Goal: Information Seeking & Learning: Stay updated

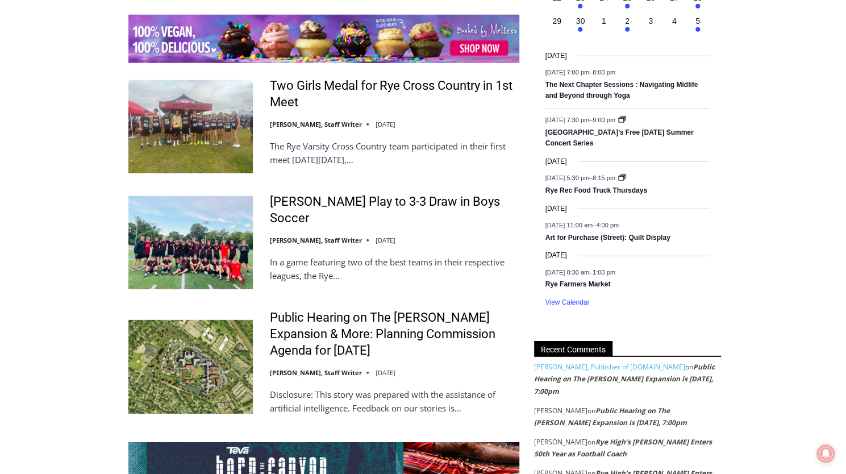
scroll to position [1932, 0]
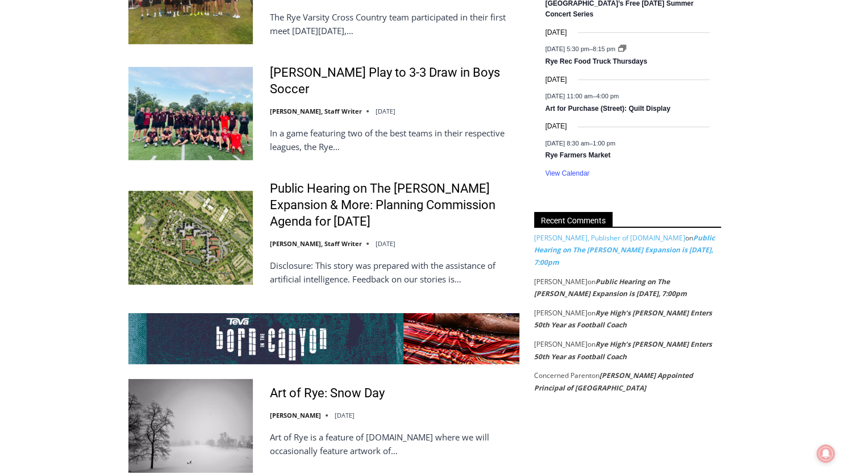
click at [662, 249] on link "Public Hearing on The [PERSON_NAME] Expansion is [DATE], 7:00pm" at bounding box center [624, 250] width 181 height 34
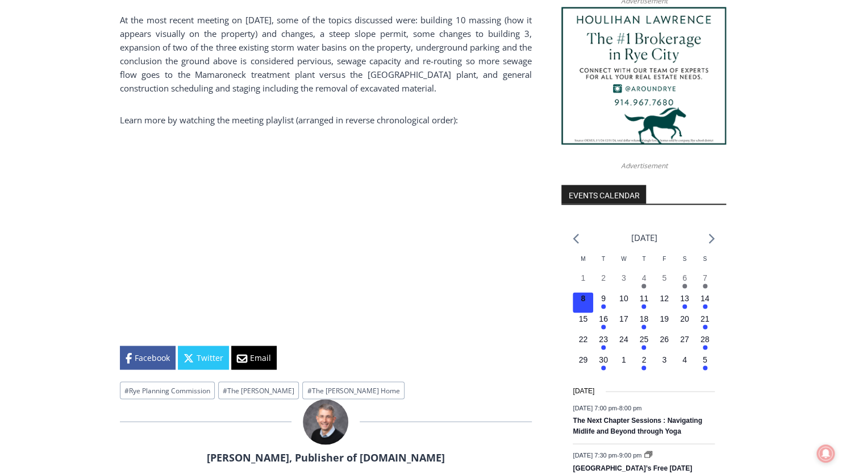
scroll to position [1101, 0]
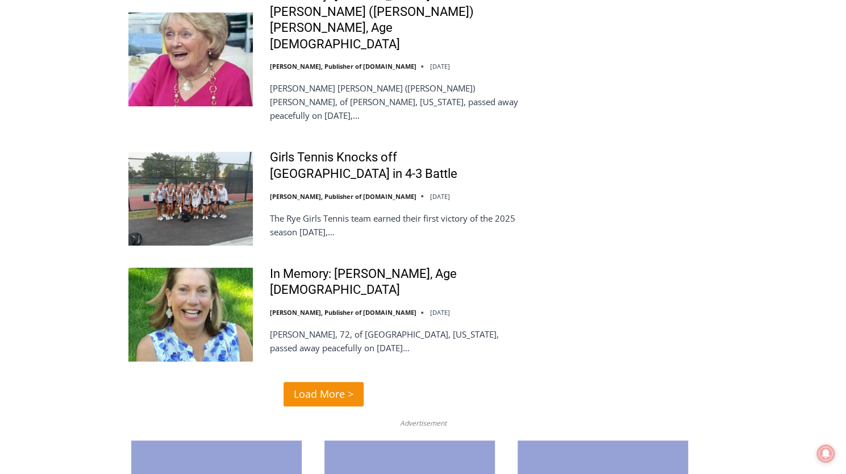
scroll to position [2671, 0]
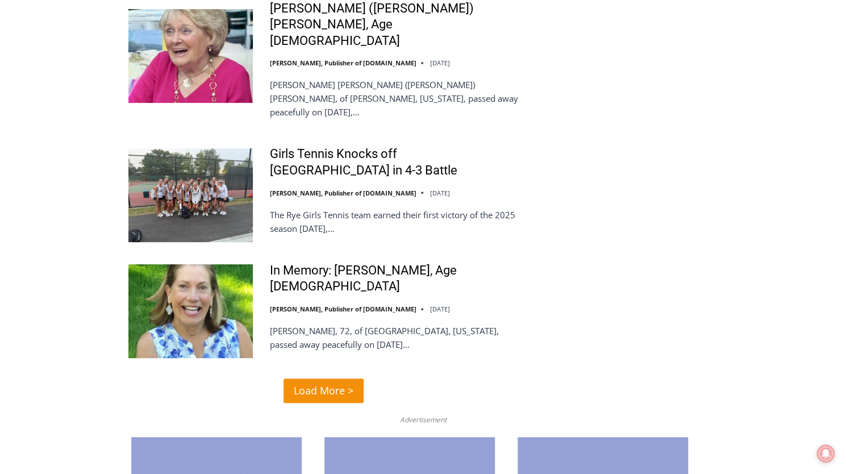
click at [318, 382] on span "Load More >" at bounding box center [324, 390] width 60 height 16
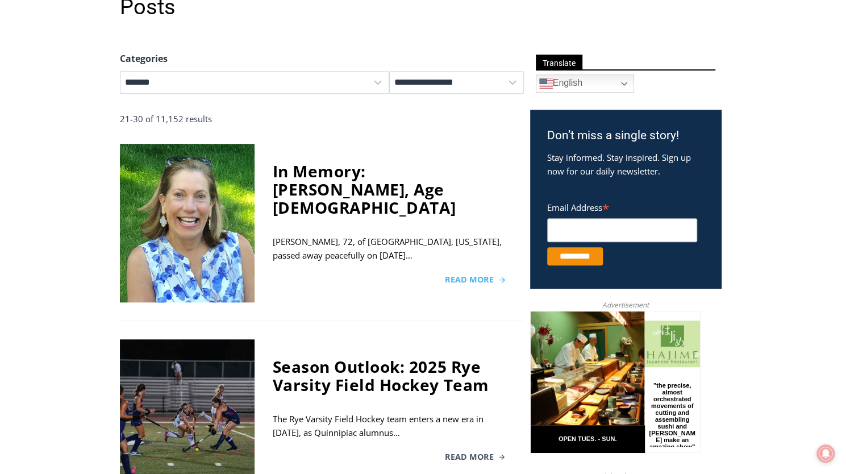
click at [469, 276] on span "Read More" at bounding box center [469, 280] width 49 height 8
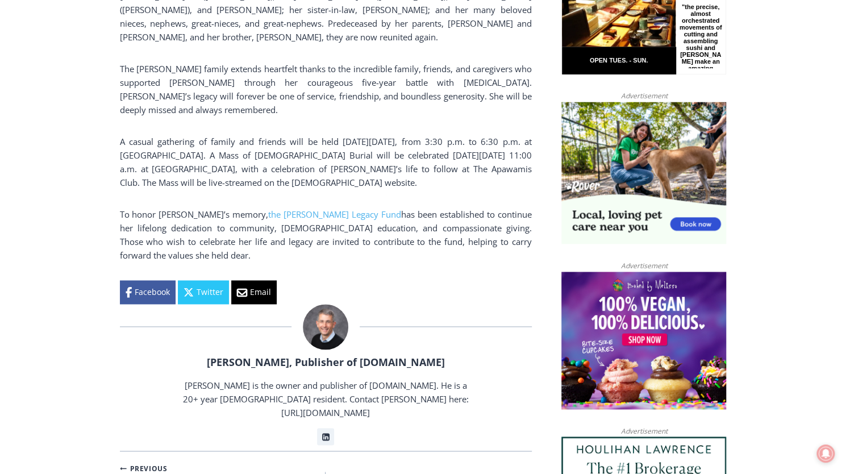
scroll to position [890, 0]
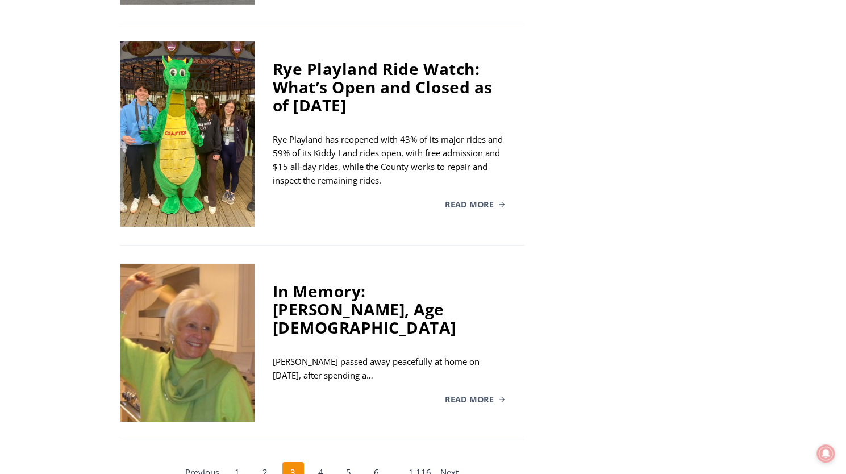
scroll to position [2196, 0]
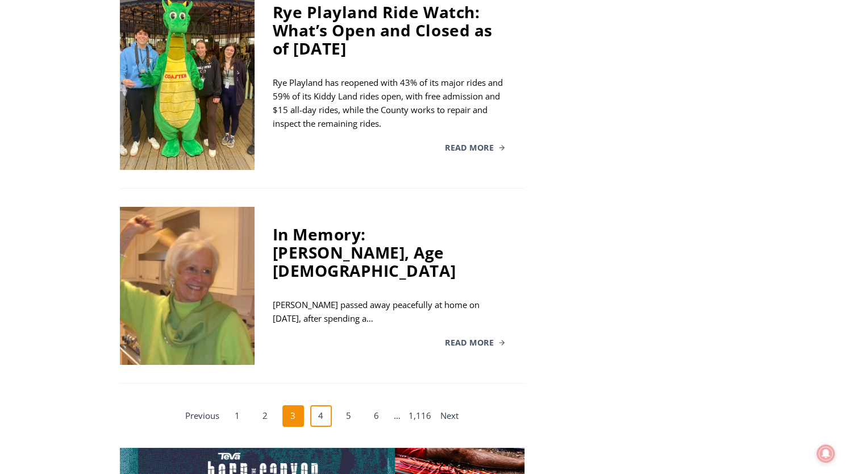
click at [325, 405] on link "4" at bounding box center [321, 416] width 22 height 22
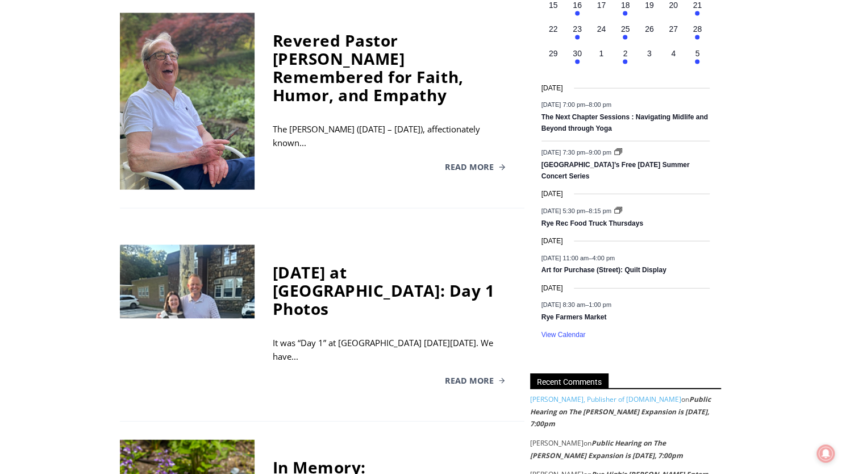
scroll to position [1481, 0]
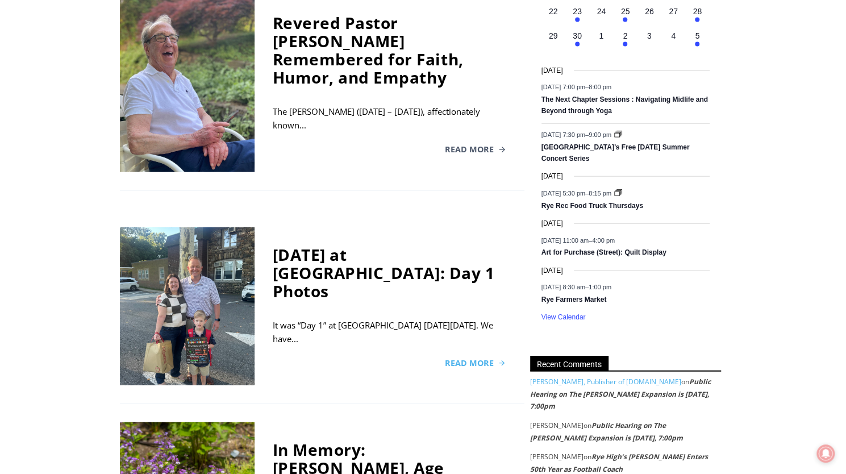
click at [469, 359] on span "Read More" at bounding box center [469, 363] width 49 height 8
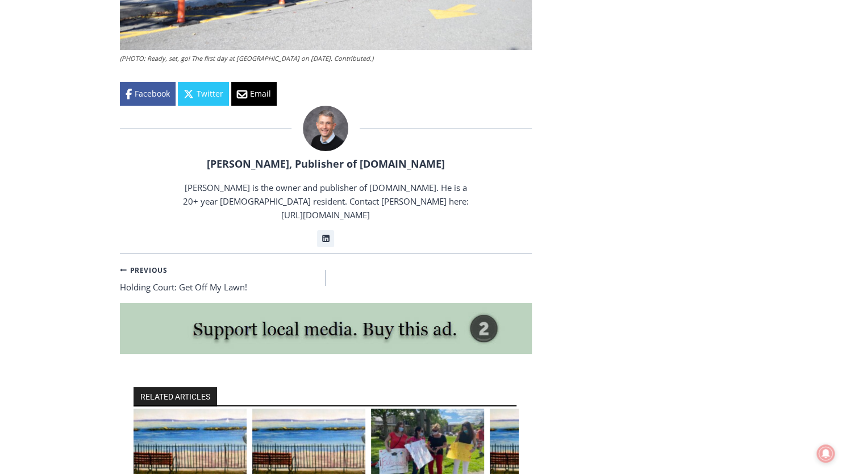
scroll to position [2535, 0]
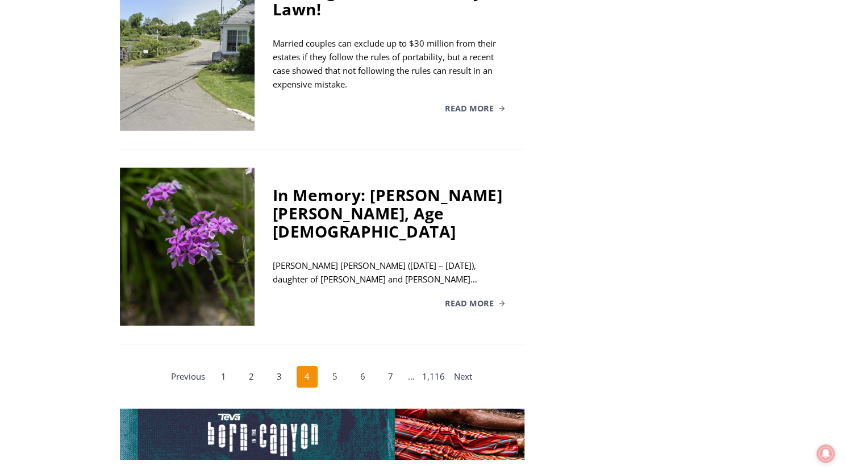
scroll to position [2278, 0]
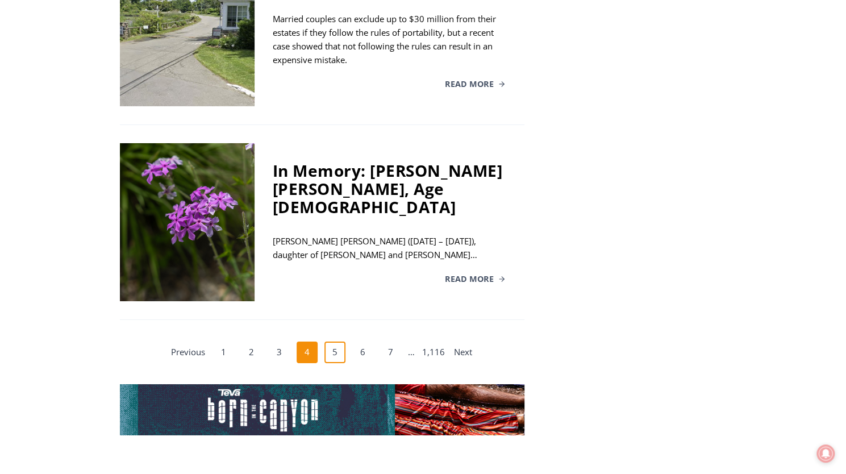
click at [338, 342] on link "5" at bounding box center [335, 353] width 22 height 22
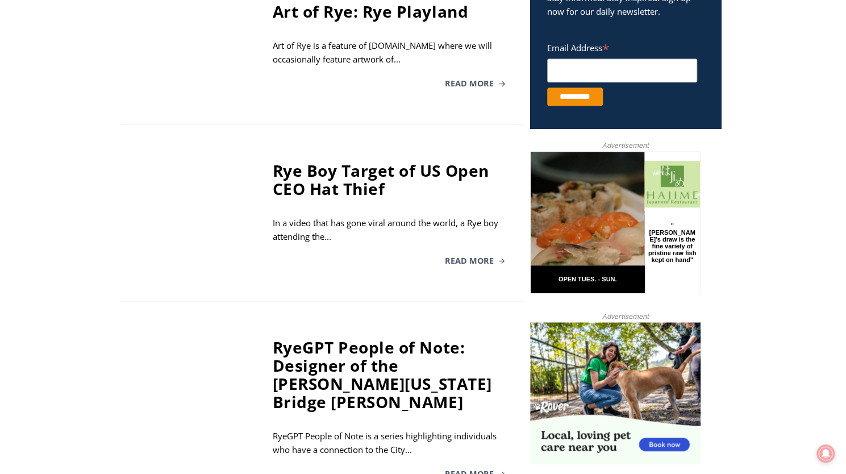
scroll to position [462, 0]
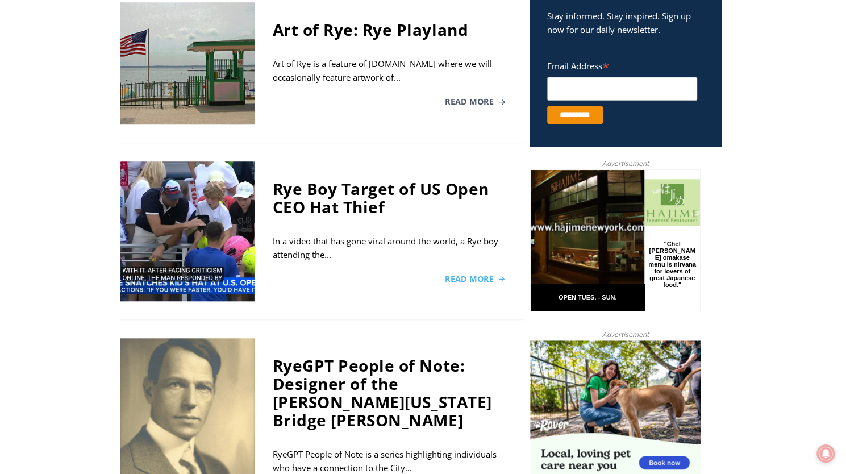
click at [468, 281] on span "Read More" at bounding box center [469, 279] width 49 height 8
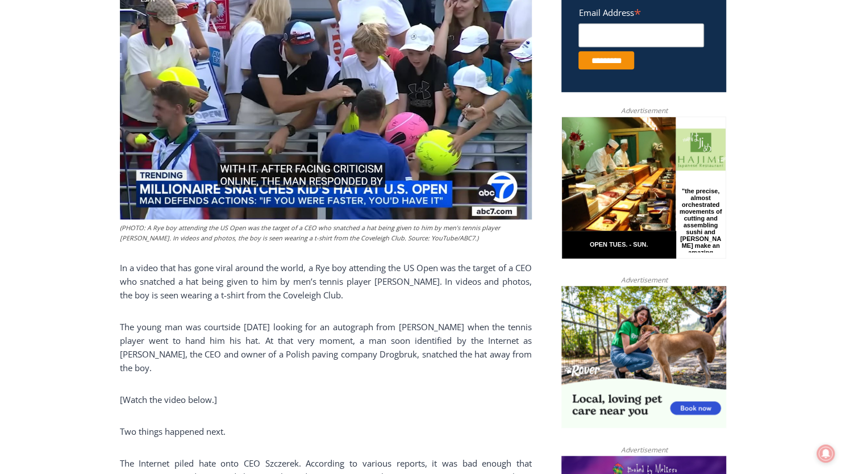
scroll to position [489, 0]
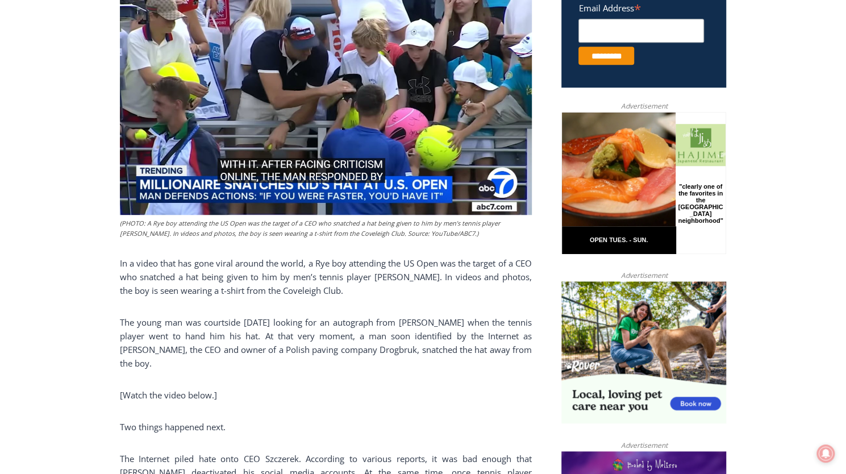
click at [369, 76] on img at bounding box center [326, 101] width 412 height 228
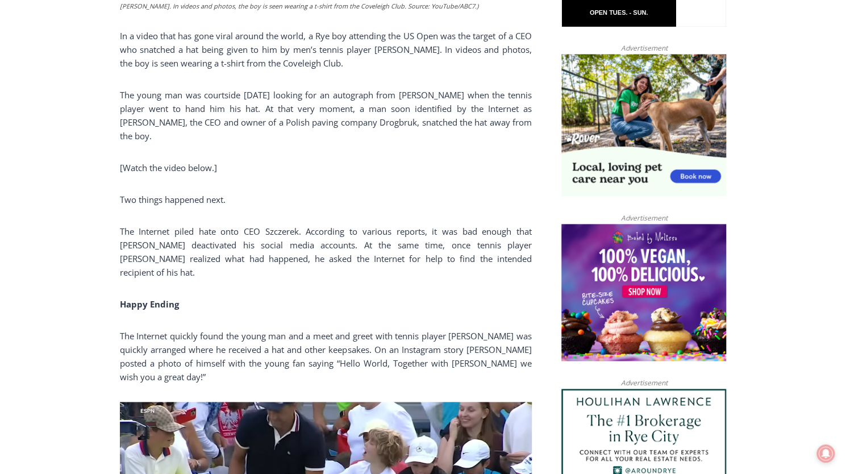
scroll to position [375, 0]
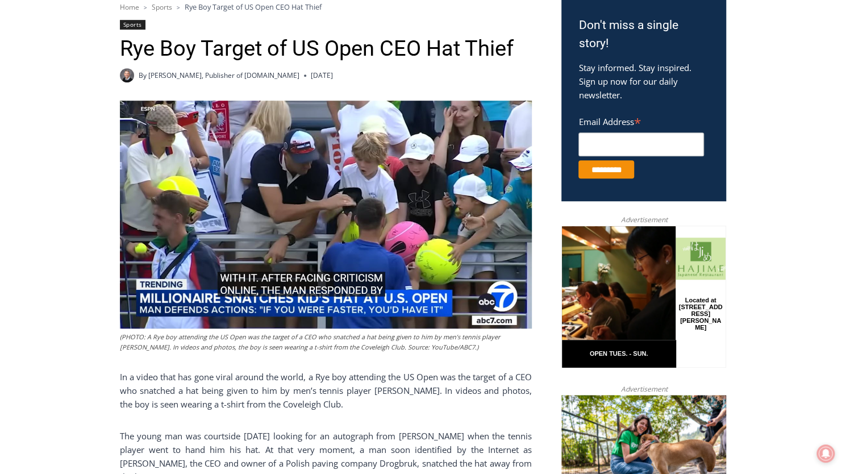
click at [373, 193] on img at bounding box center [326, 215] width 412 height 228
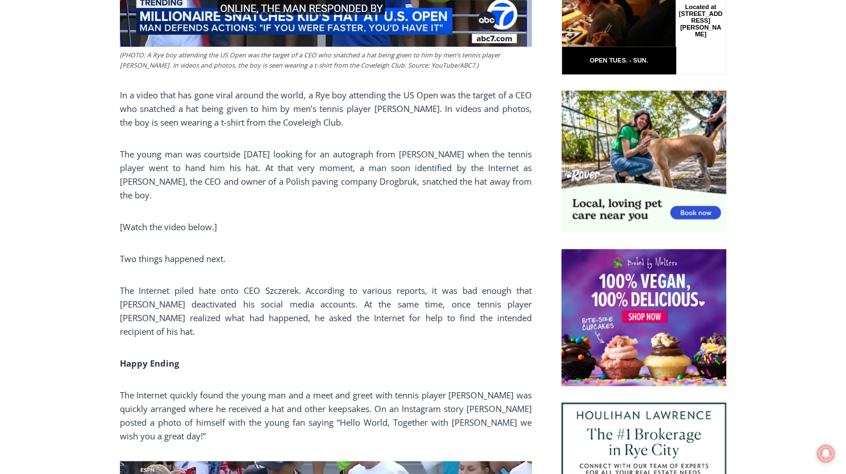
scroll to position [722, 0]
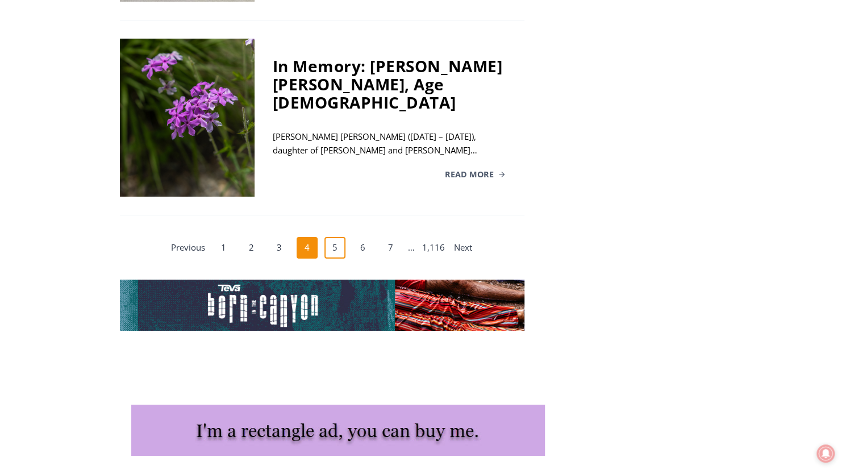
click at [334, 237] on link "5" at bounding box center [335, 248] width 22 height 22
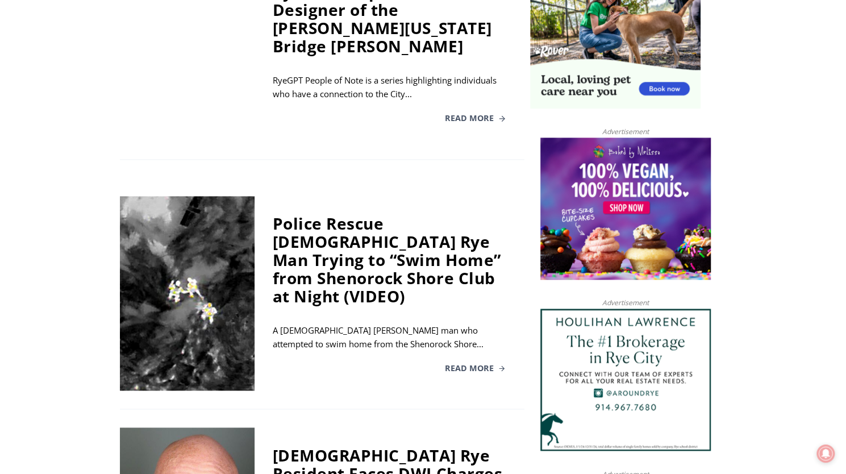
scroll to position [917, 0]
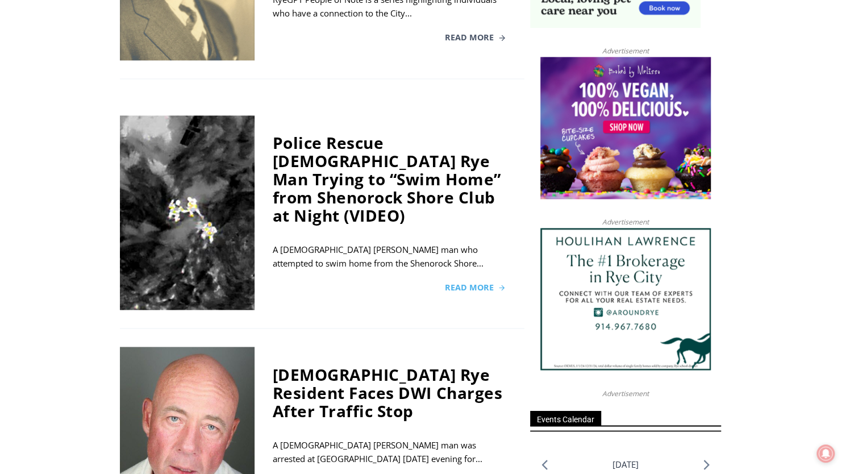
click at [471, 284] on span "Read More" at bounding box center [469, 288] width 49 height 8
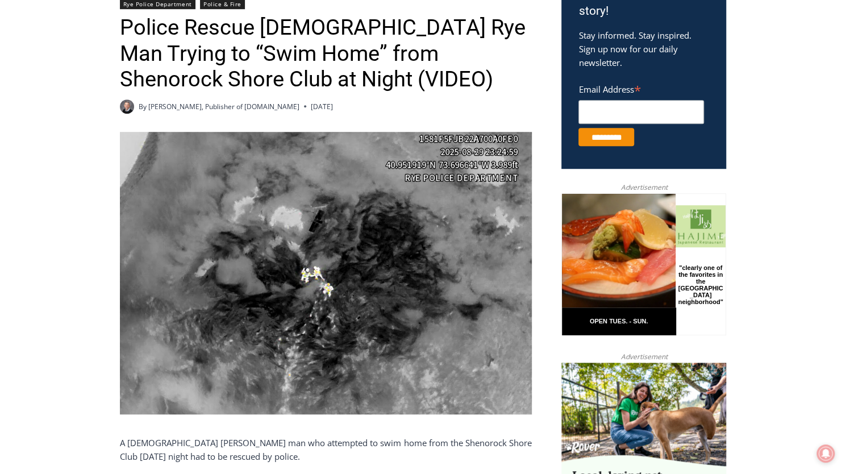
scroll to position [511, 0]
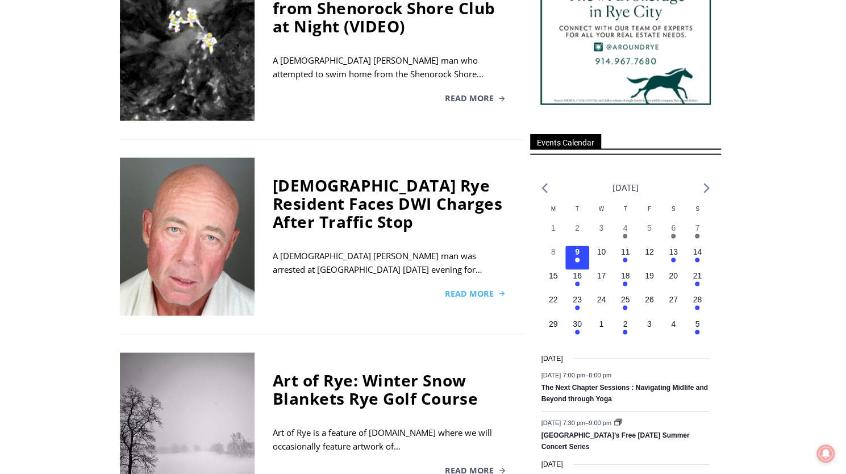
click at [468, 289] on span "Read More" at bounding box center [469, 293] width 49 height 8
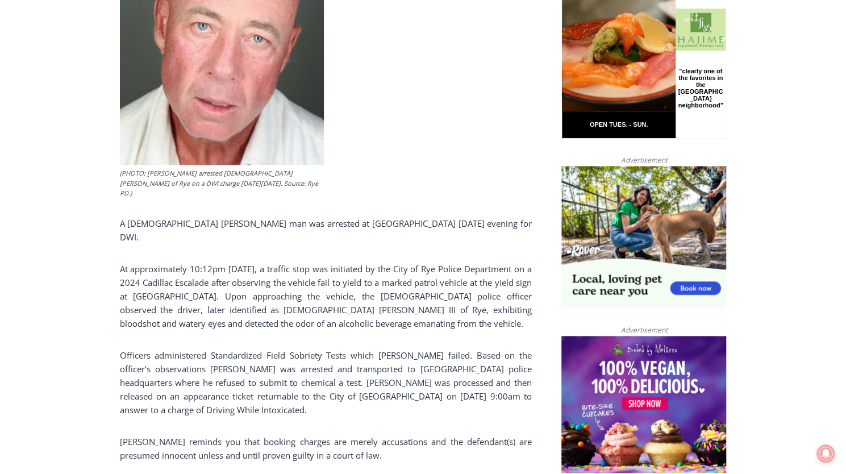
scroll to position [659, 0]
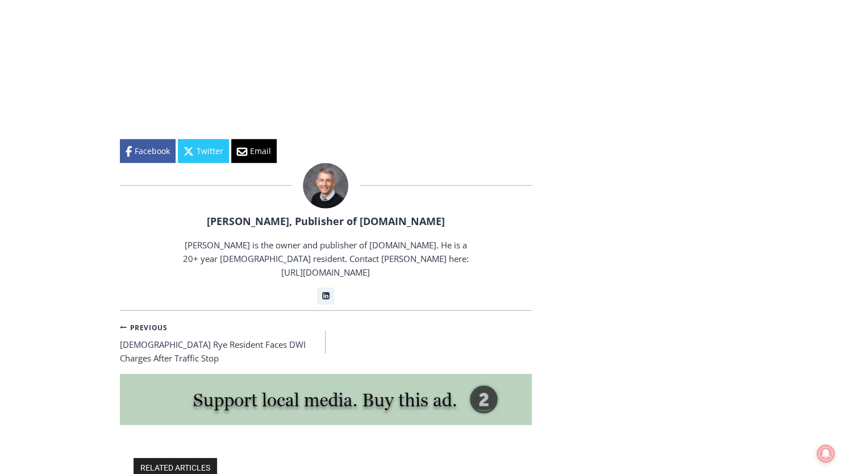
scroll to position [1796, 0]
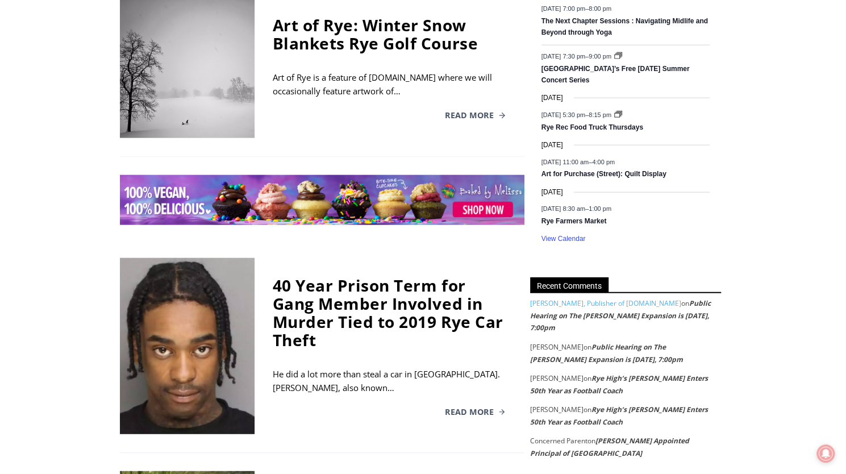
scroll to position [1617, 0]
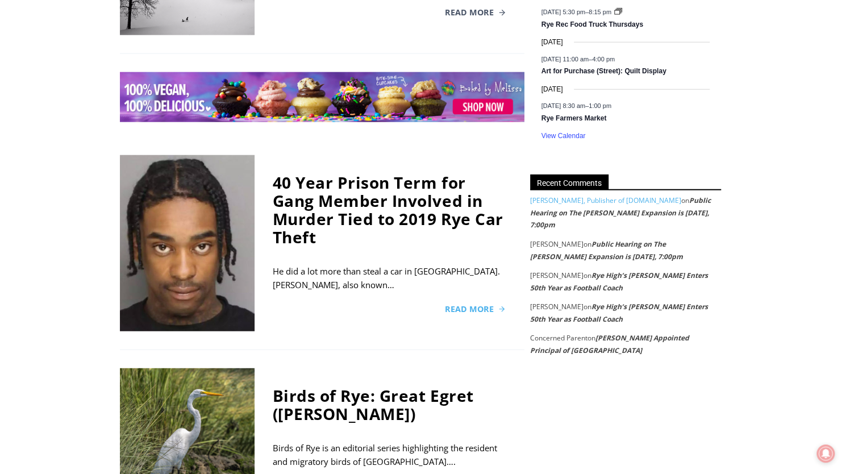
click at [474, 305] on span "Read More" at bounding box center [469, 309] width 49 height 8
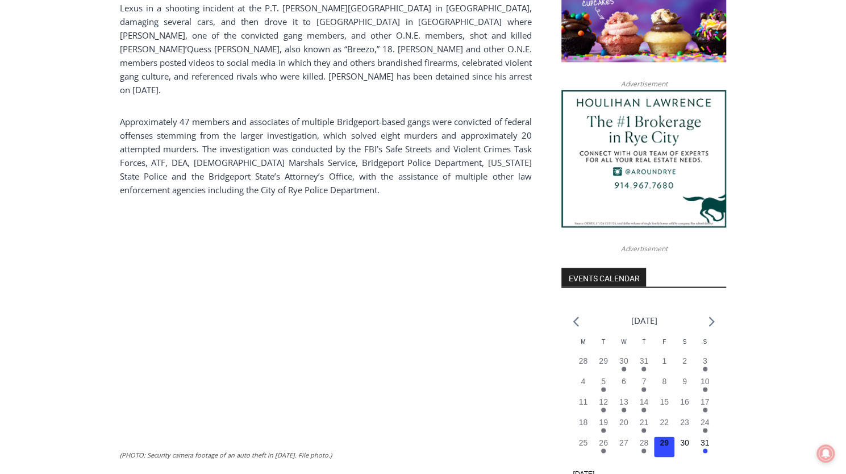
scroll to position [1114, 0]
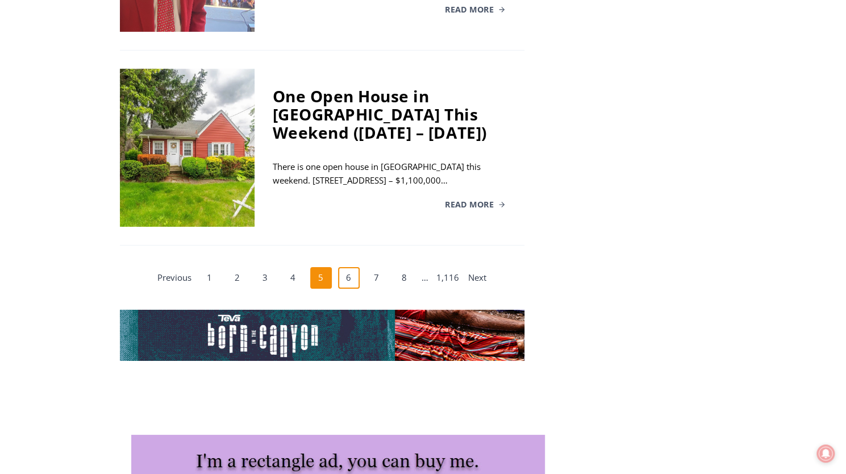
click at [352, 267] on link "6" at bounding box center [349, 278] width 22 height 22
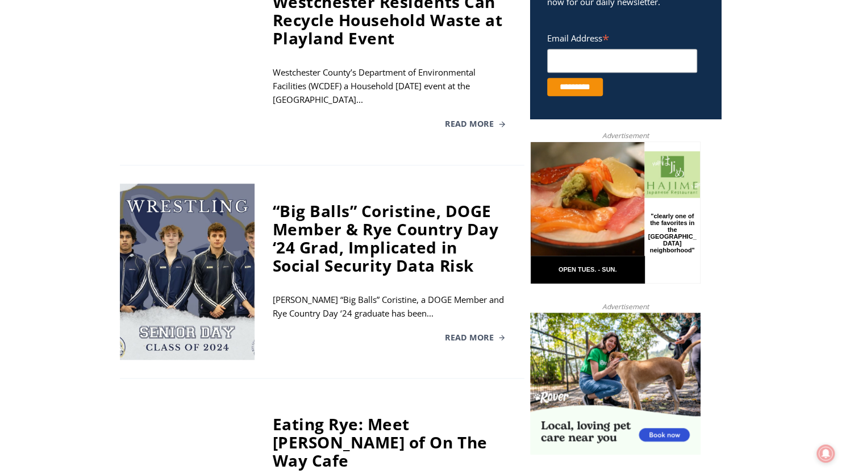
scroll to position [462, 0]
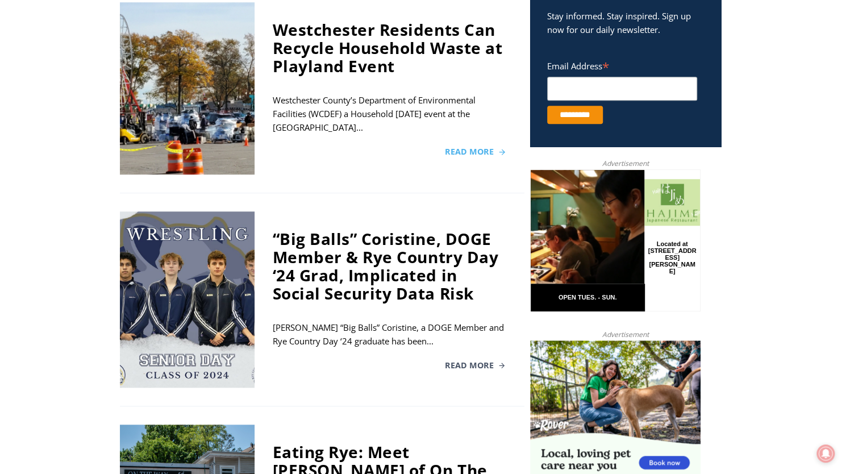
click at [476, 156] on span "Read More" at bounding box center [469, 152] width 49 height 8
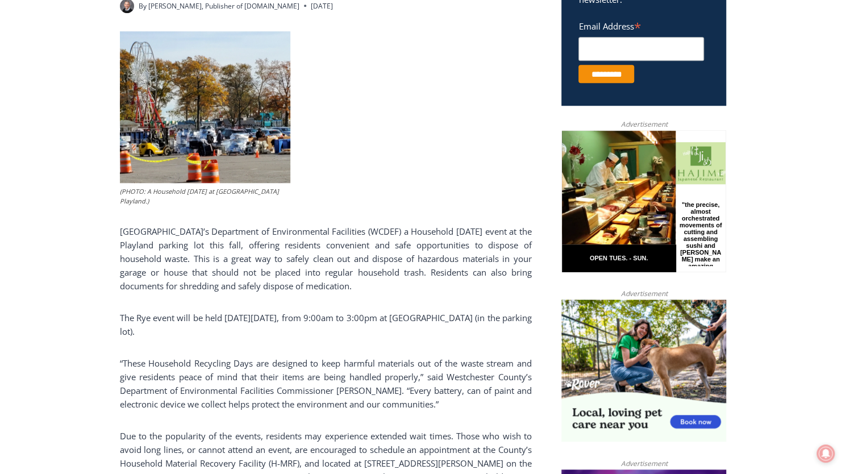
scroll to position [546, 0]
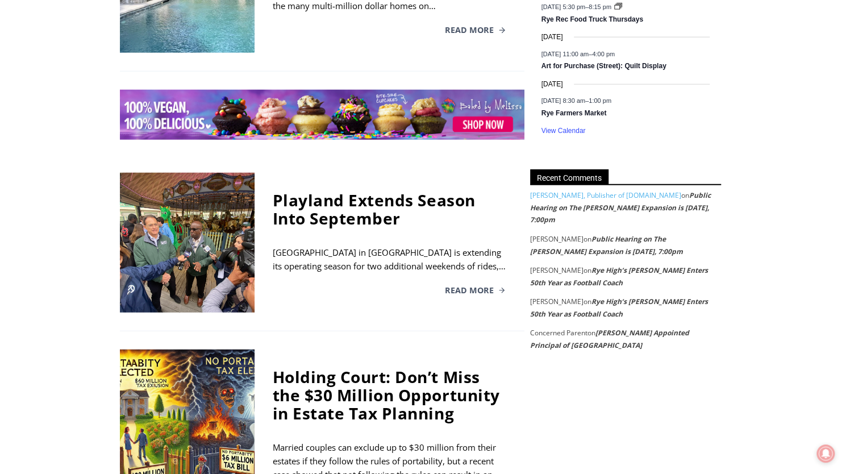
scroll to position [1769, 0]
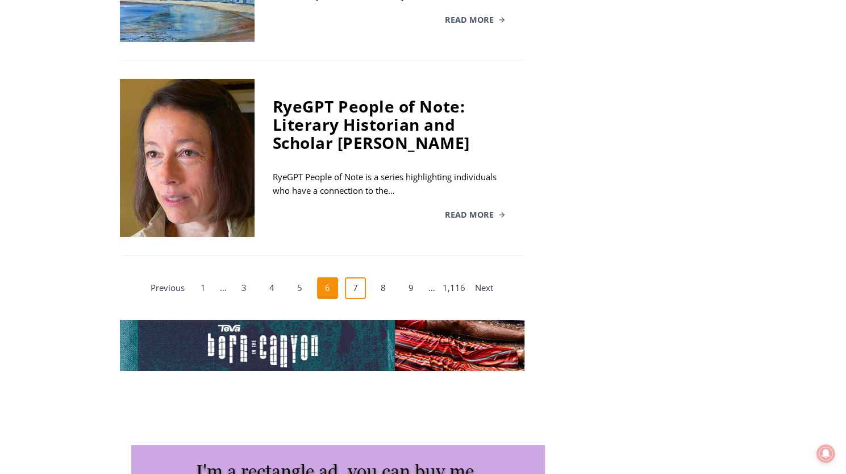
click at [358, 277] on link "7" at bounding box center [356, 288] width 22 height 22
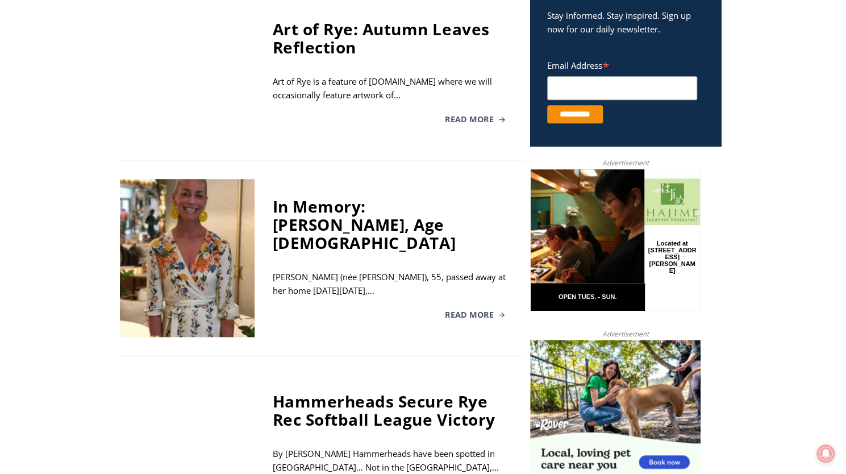
scroll to position [462, 0]
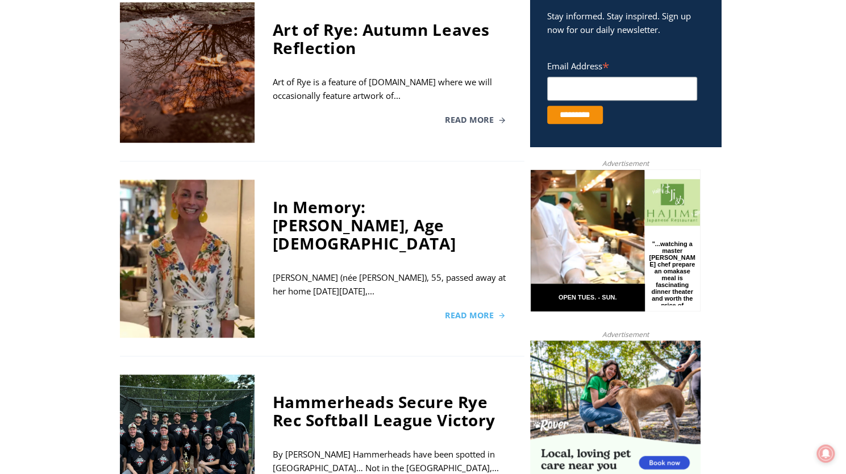
click at [481, 311] on span "Read More" at bounding box center [469, 315] width 49 height 8
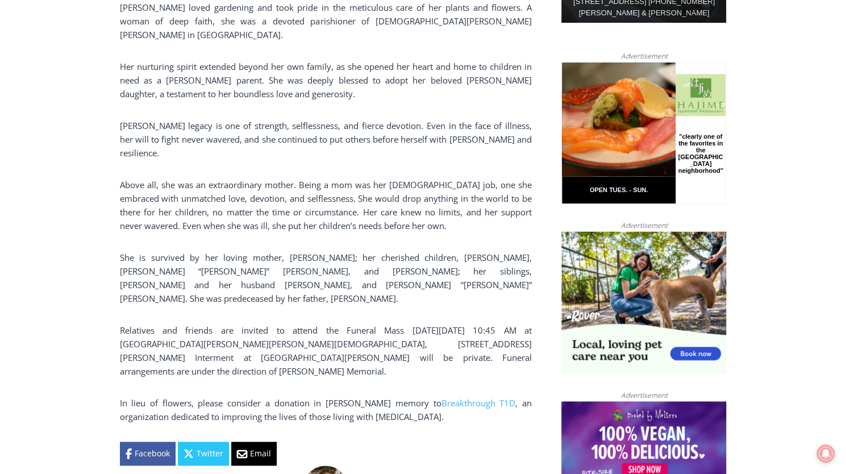
scroll to position [739, 0]
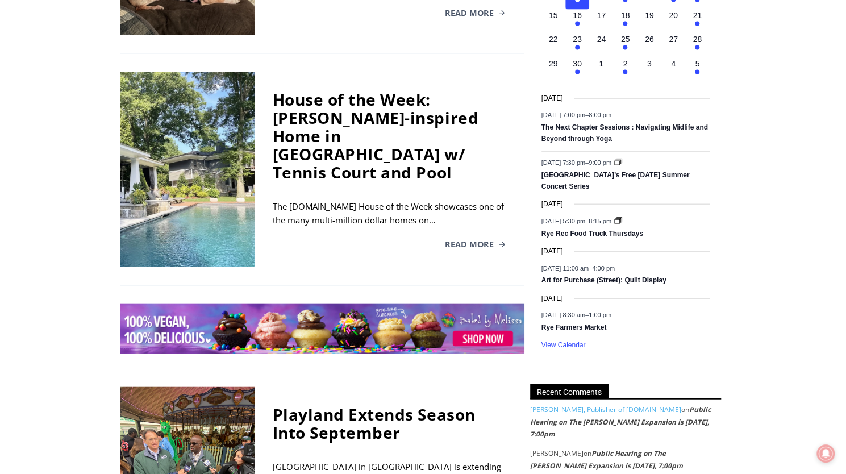
scroll to position [1259, 0]
